Goal: Information Seeking & Learning: Learn about a topic

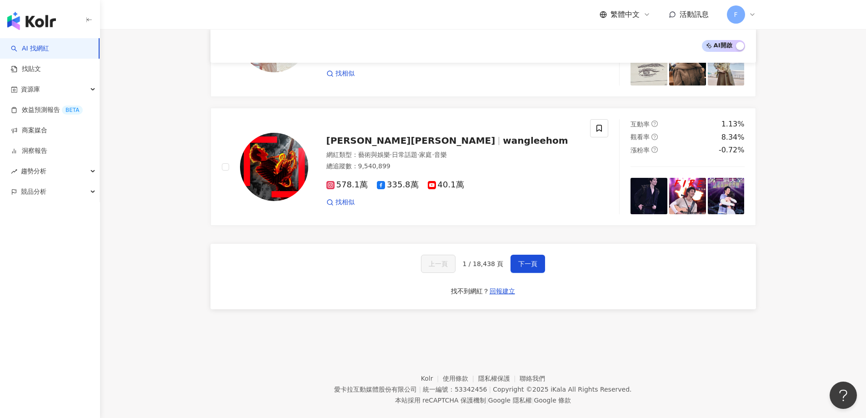
scroll to position [1477, 0]
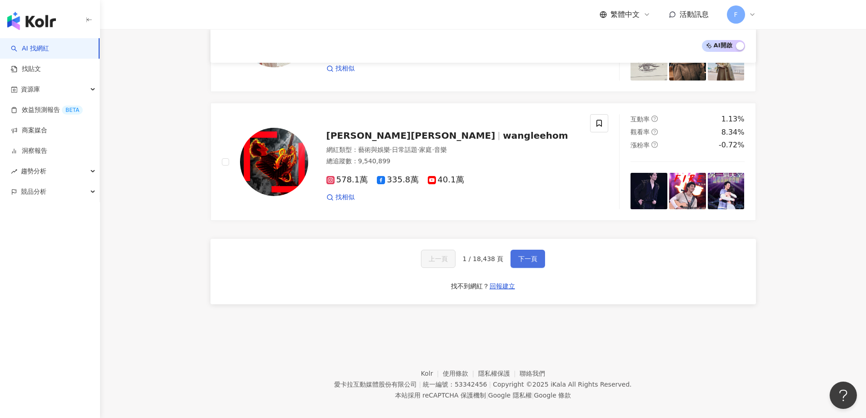
click at [518, 255] on span "下一頁" at bounding box center [527, 258] width 19 height 7
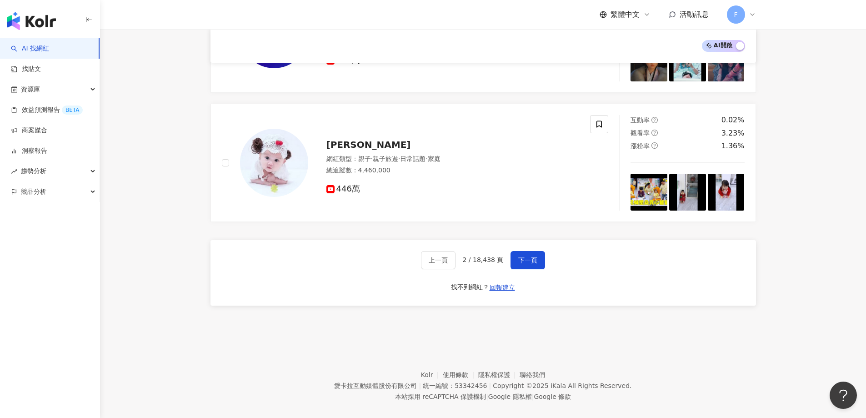
scroll to position [1503, 0]
click at [510, 250] on button "下一頁" at bounding box center [527, 259] width 35 height 18
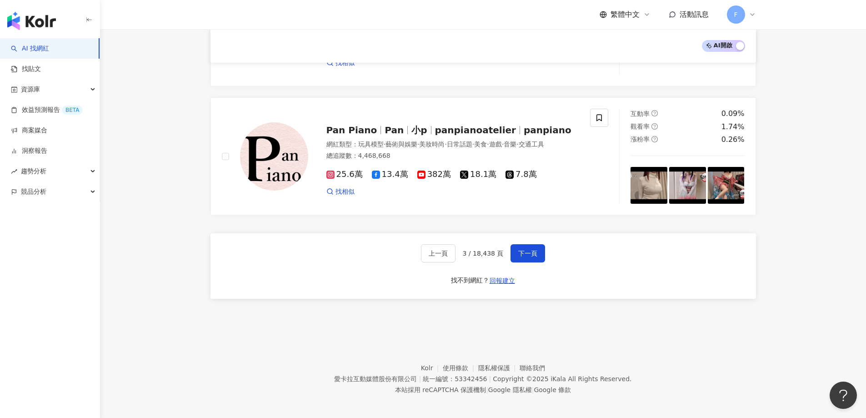
scroll to position [1479, 0]
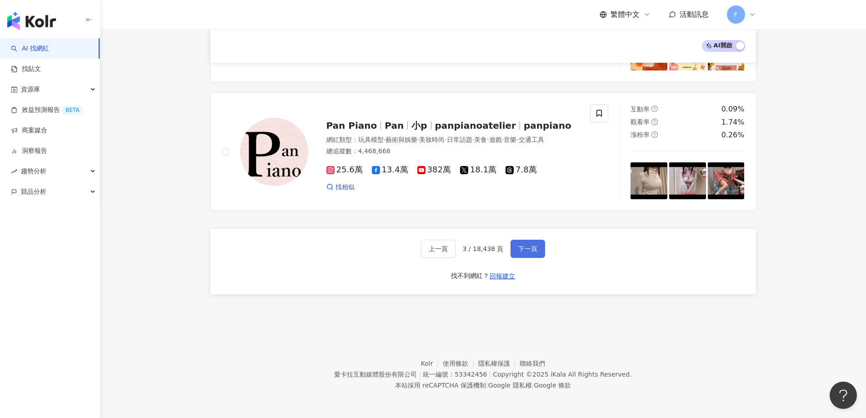
click at [525, 247] on span "下一頁" at bounding box center [527, 248] width 19 height 7
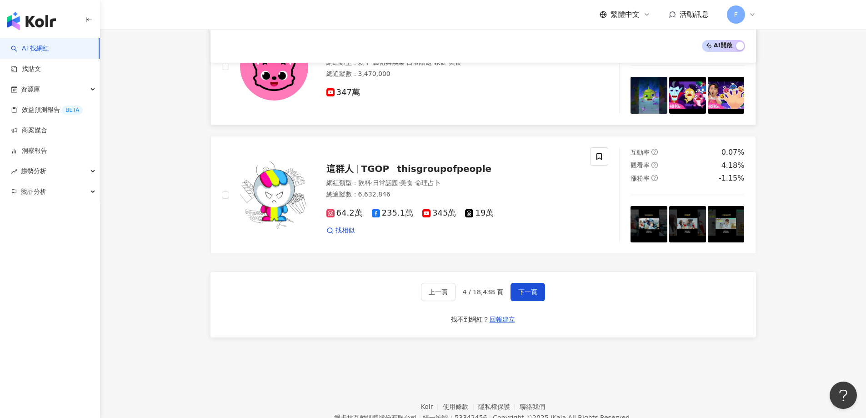
scroll to position [1477, 0]
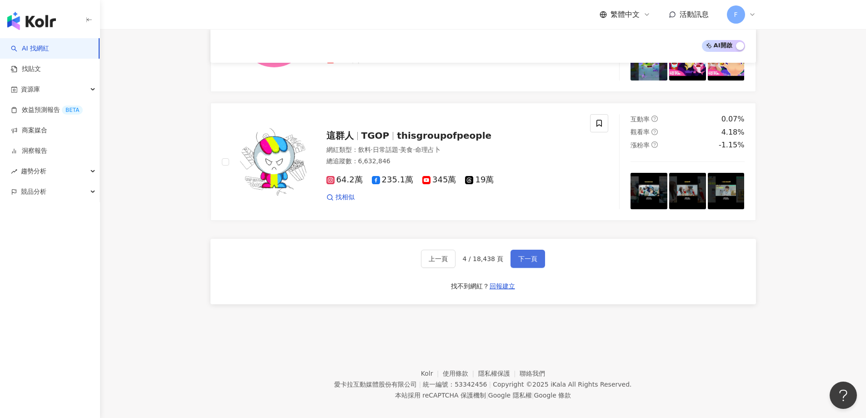
click at [535, 254] on button "下一頁" at bounding box center [527, 258] width 35 height 18
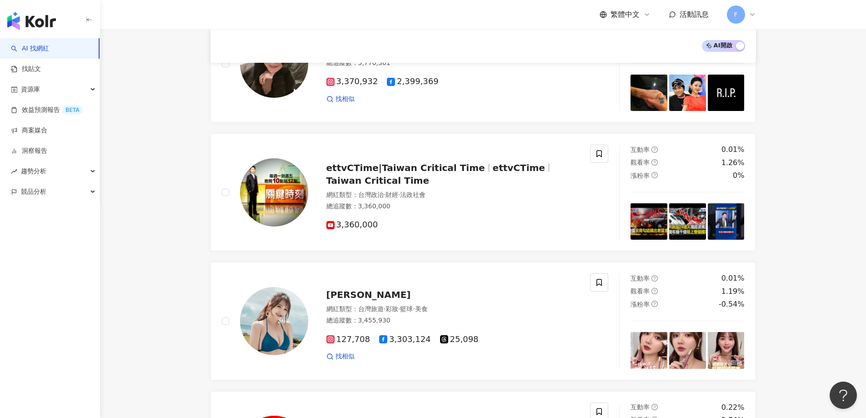
scroll to position [1580, 0]
